Goal: Task Accomplishment & Management: Manage account settings

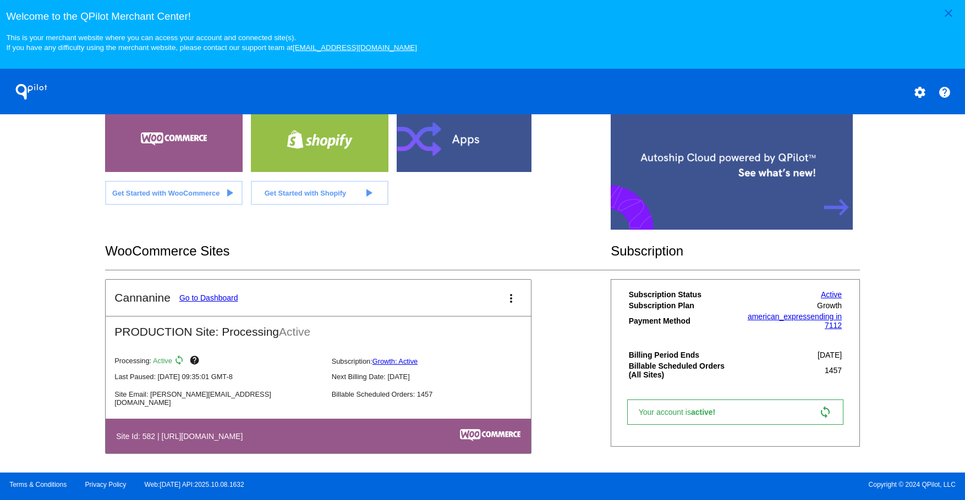
scroll to position [239, 0]
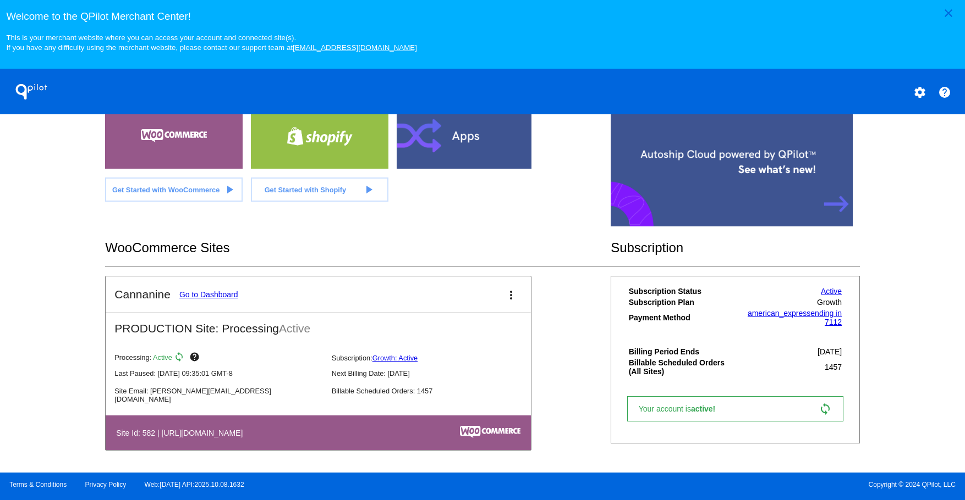
click at [223, 291] on link "Go to Dashboard" at bounding box center [208, 294] width 59 height 9
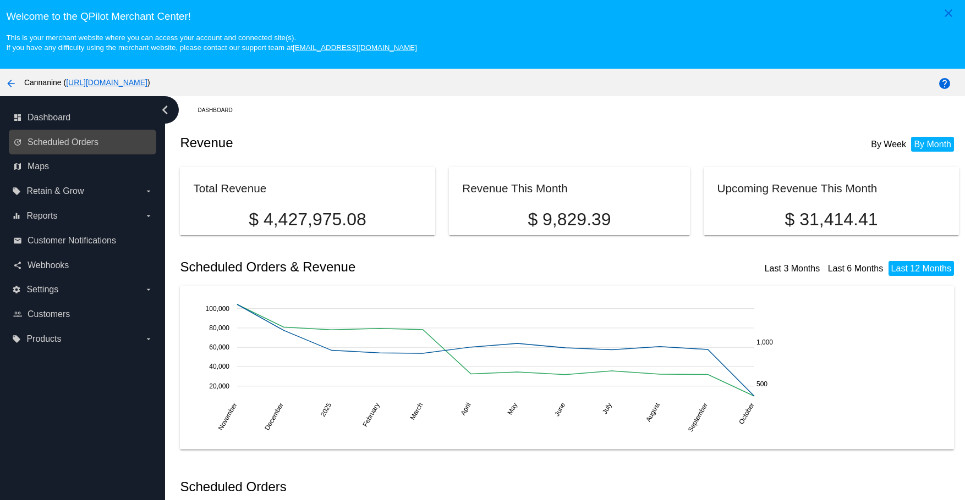
click at [80, 132] on div "update Scheduled Orders" at bounding box center [82, 142] width 147 height 25
click at [78, 134] on link "update Scheduled Orders" at bounding box center [83, 143] width 140 height 18
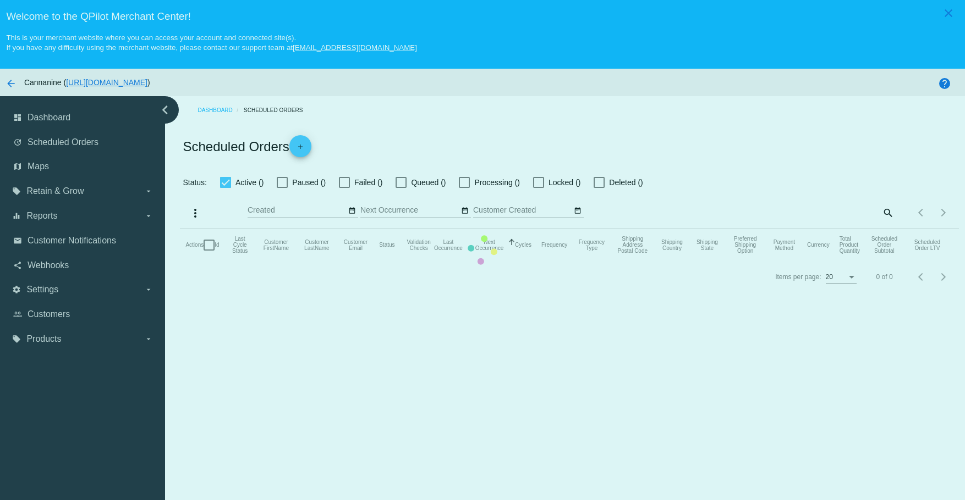
checkbox input "true"
click at [180, 229] on mat-table "Actions Id Last Cycle Status Customer FirstName Customer LastName Customer Emai…" at bounding box center [569, 245] width 778 height 33
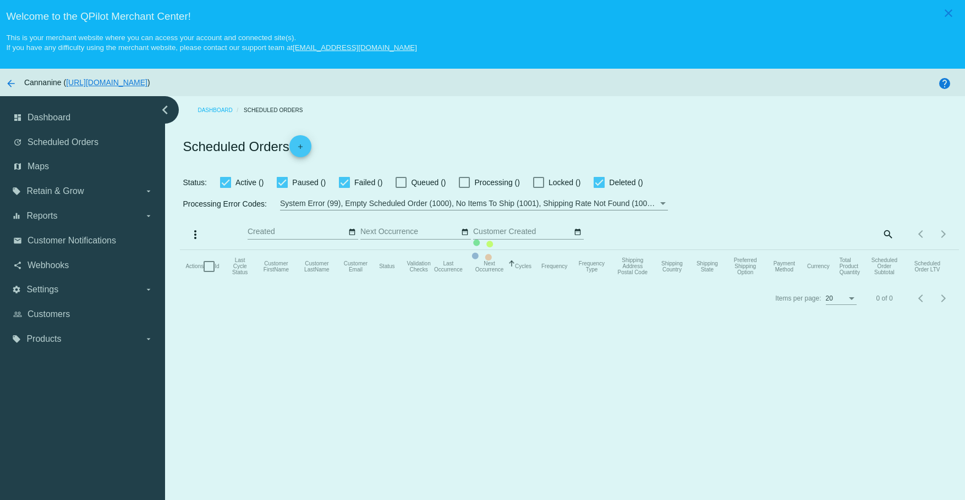
click at [180, 250] on mat-table "Actions Id Last Cycle Status Customer FirstName Customer LastName Customer Emai…" at bounding box center [569, 266] width 778 height 33
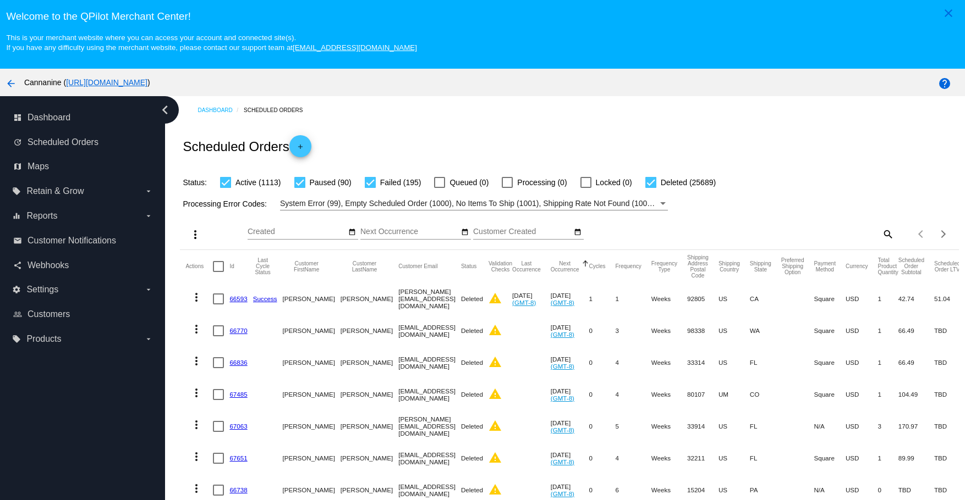
click at [880, 233] on mat-icon "search" at bounding box center [886, 233] width 13 height 17
click at [789, 235] on input "Search" at bounding box center [797, 232] width 194 height 9
paste input "[EMAIL_ADDRESS][DOMAIN_NAME]"
type input "[EMAIL_ADDRESS][DOMAIN_NAME]"
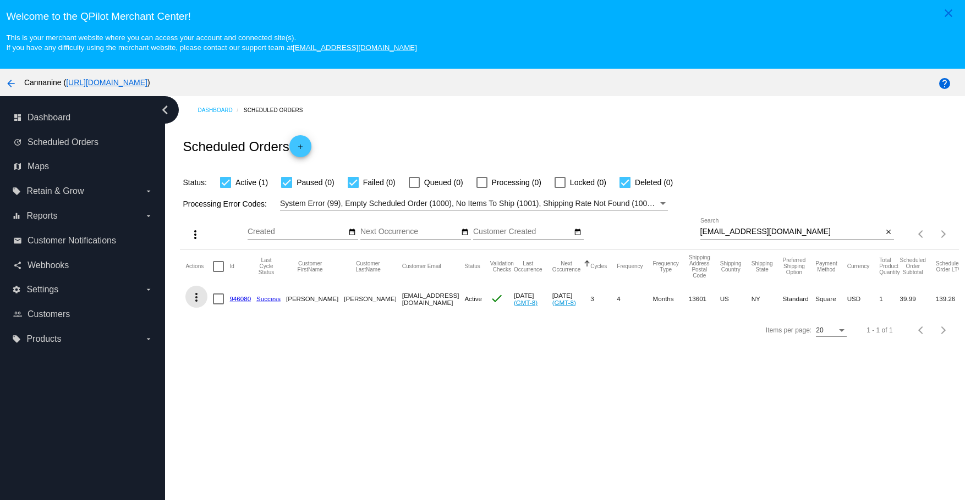
click at [191, 301] on mat-icon "more_vert" at bounding box center [196, 297] width 13 height 13
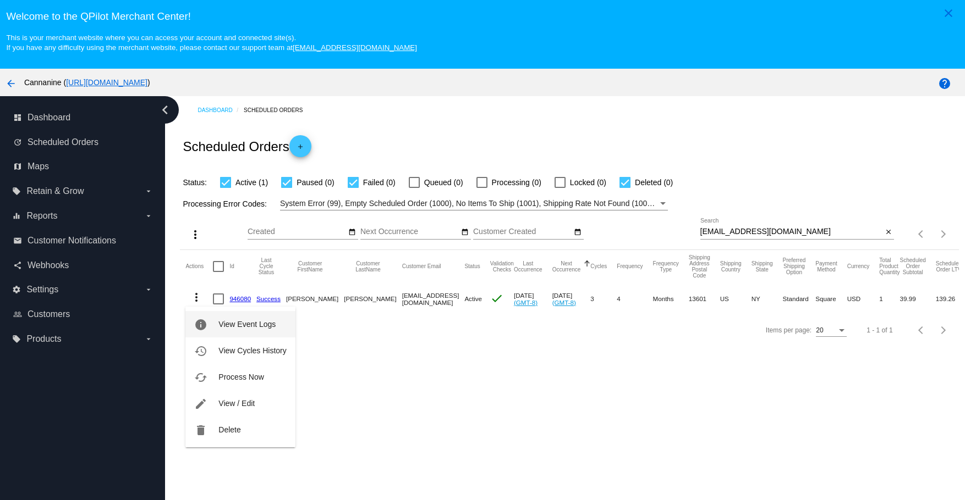
click at [218, 327] on span "View Event Logs" at bounding box center [246, 324] width 57 height 9
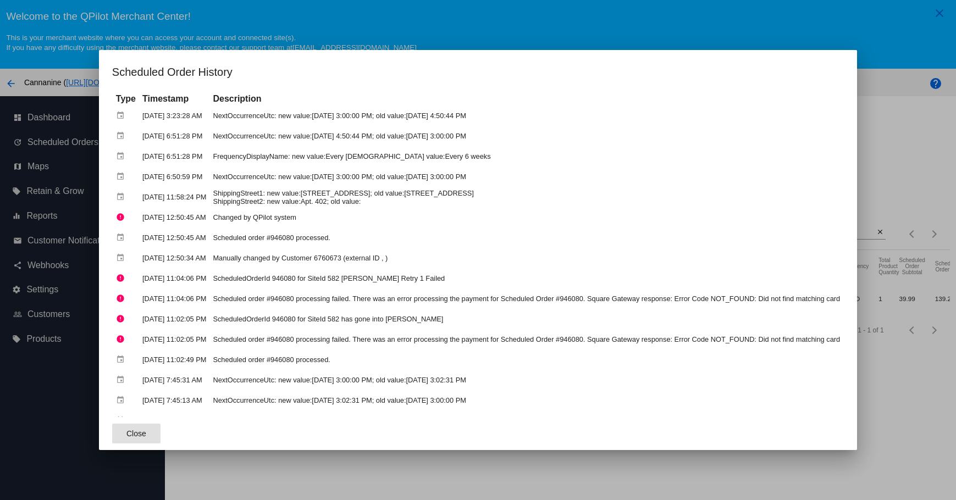
click at [133, 431] on span "Close" at bounding box center [136, 434] width 20 height 9
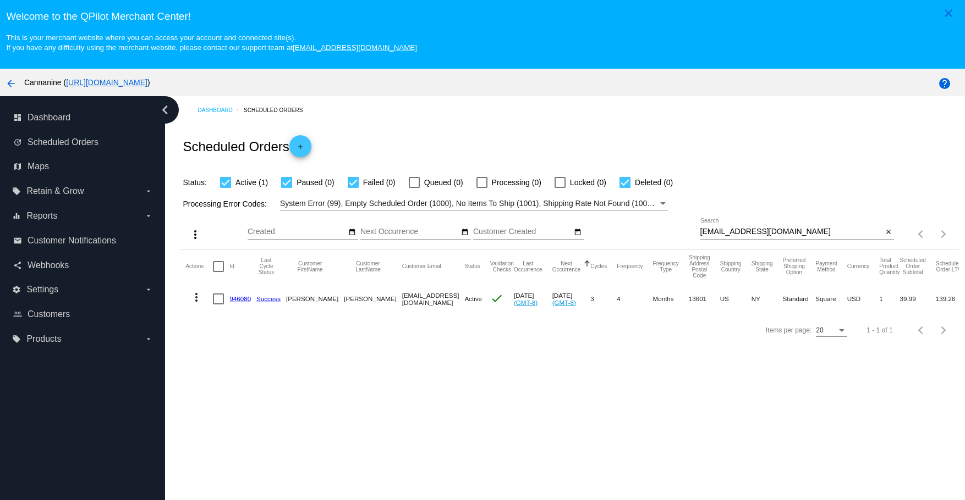
click at [246, 297] on link "946080" at bounding box center [239, 298] width 21 height 7
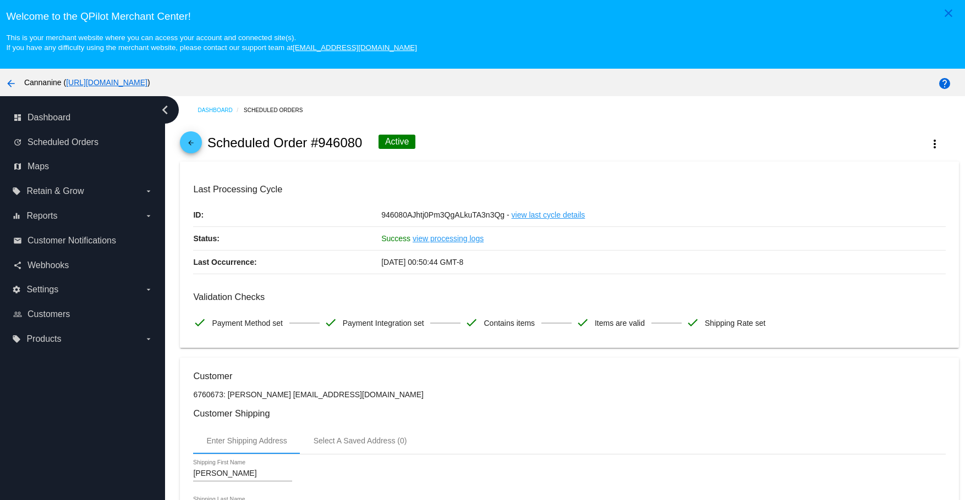
click at [197, 141] on mat-icon "arrow_back" at bounding box center [190, 145] width 13 height 13
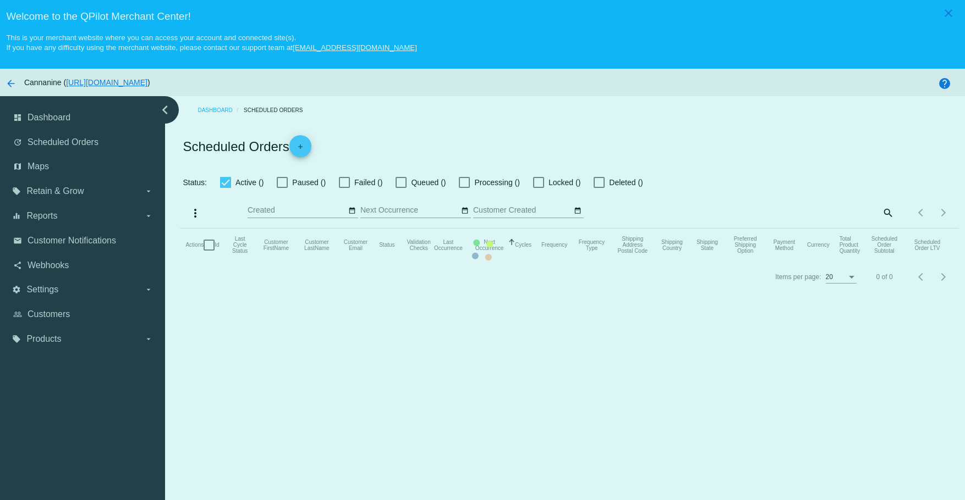
checkbox input "true"
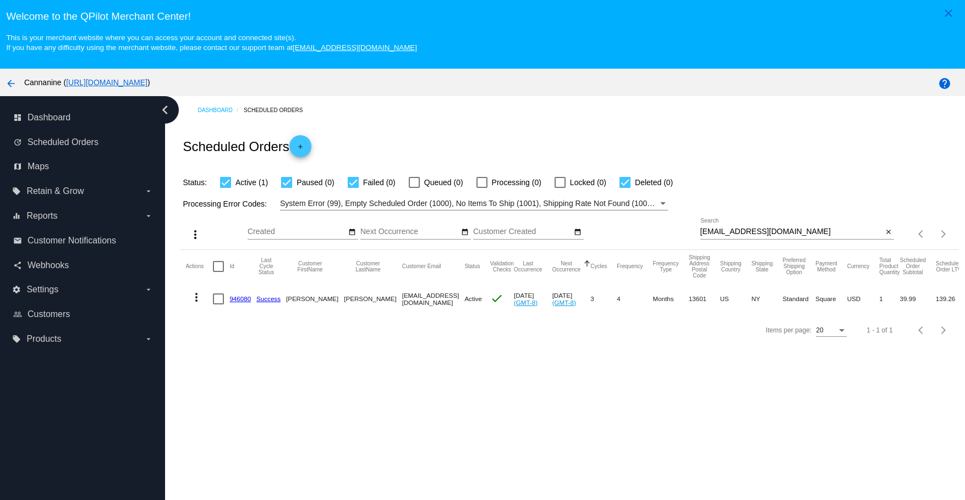
drag, startPoint x: 236, startPoint y: 298, endPoint x: 235, endPoint y: 262, distance: 35.8
click at [236, 298] on link "946080" at bounding box center [239, 298] width 21 height 7
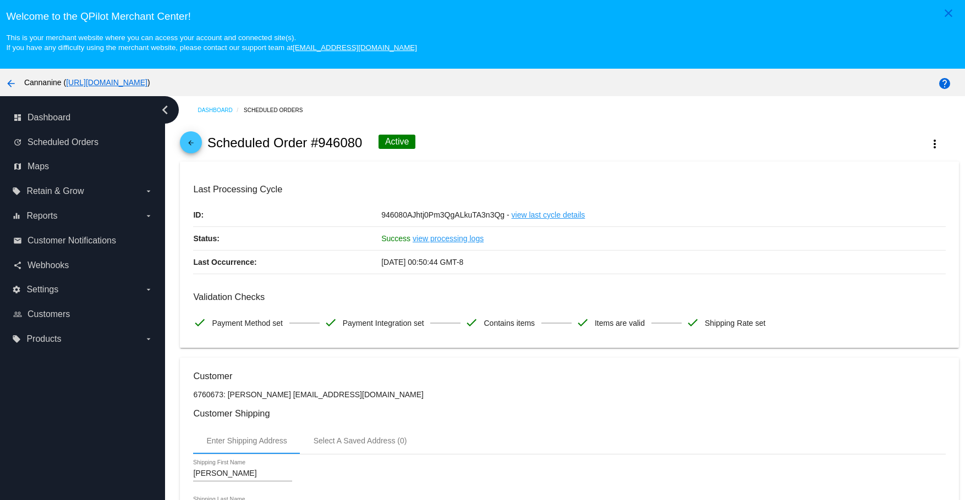
click at [197, 147] on mat-icon "arrow_back" at bounding box center [190, 145] width 13 height 13
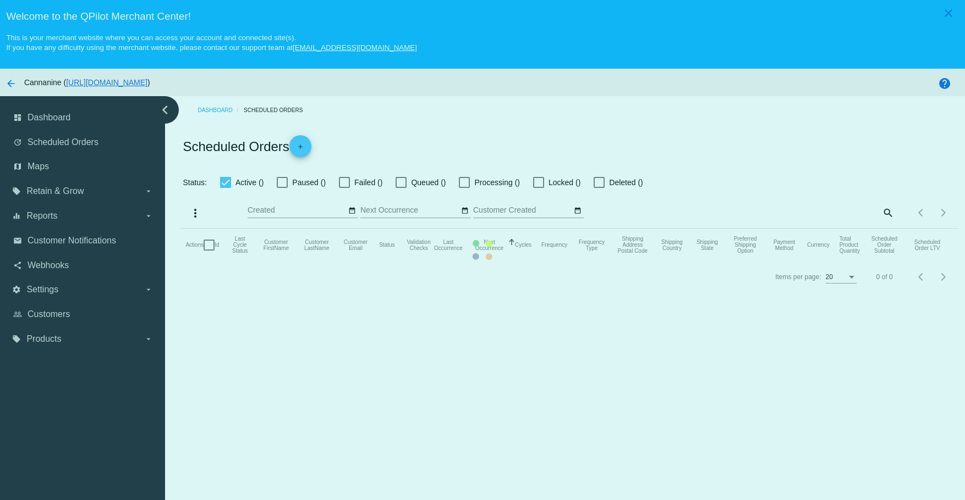
checkbox input "true"
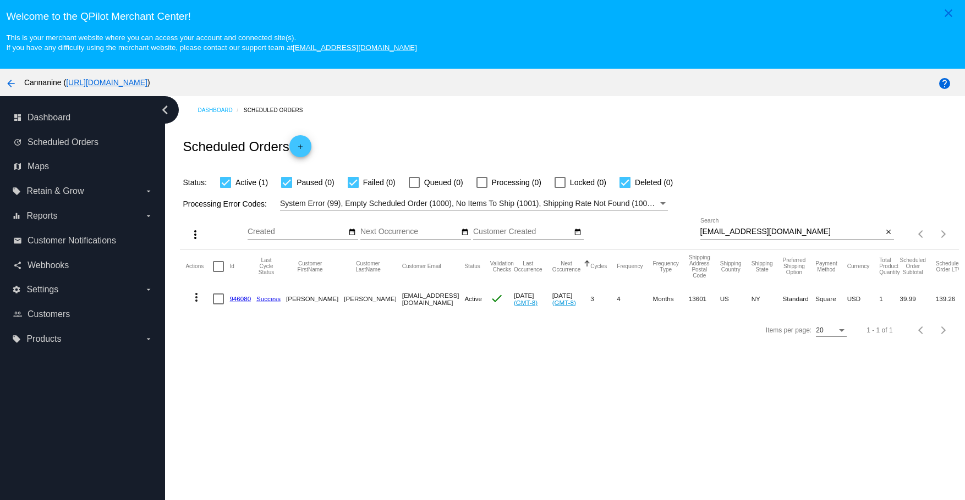
click at [196, 298] on mat-icon "more_vert" at bounding box center [196, 297] width 13 height 13
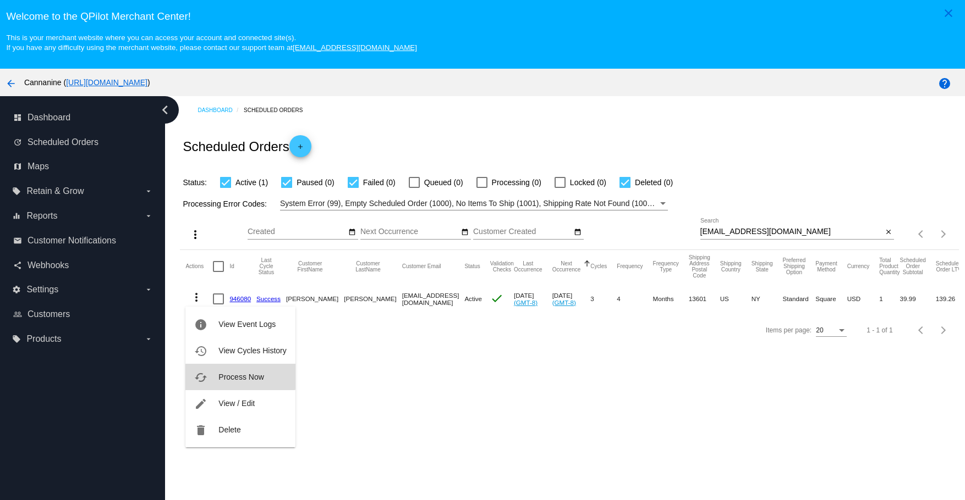
click at [217, 376] on button "cached Process Now" at bounding box center [239, 377] width 109 height 26
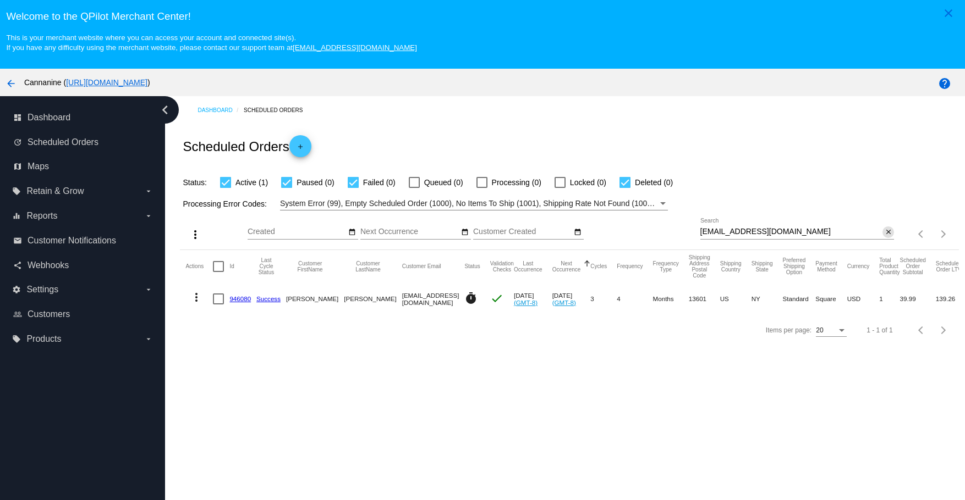
click at [884, 232] on mat-icon "close" at bounding box center [888, 232] width 8 height 9
